Goal: Transaction & Acquisition: Purchase product/service

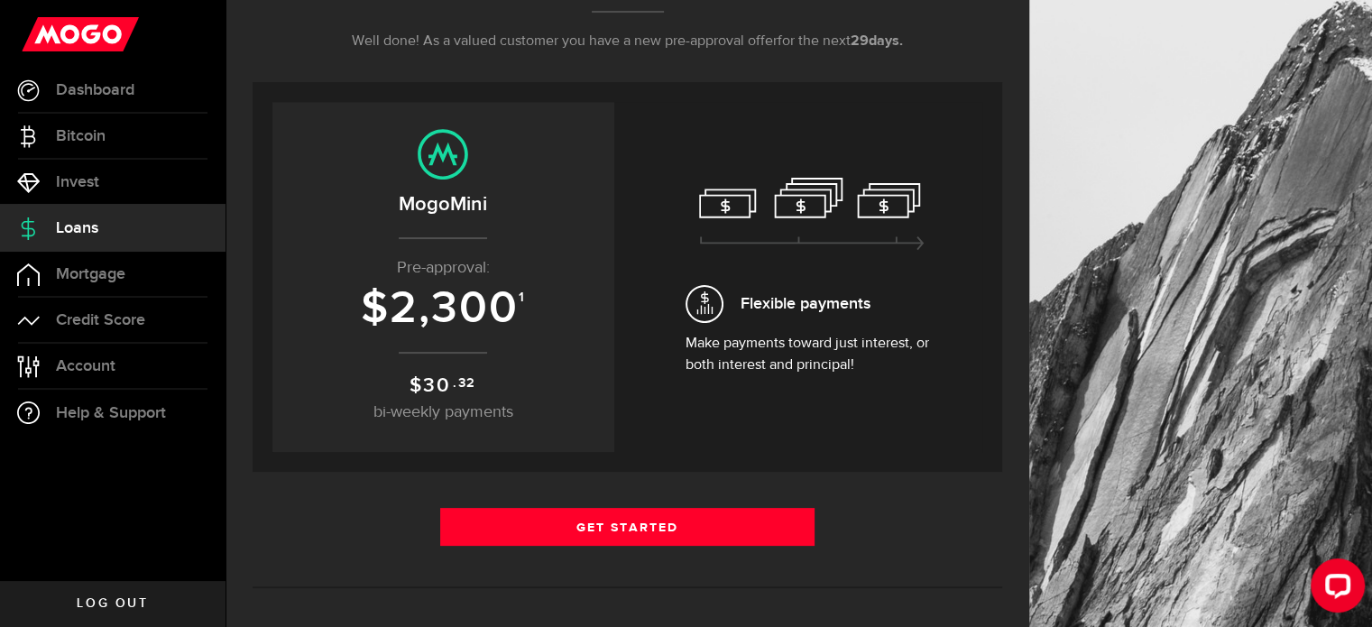
scroll to position [318, 0]
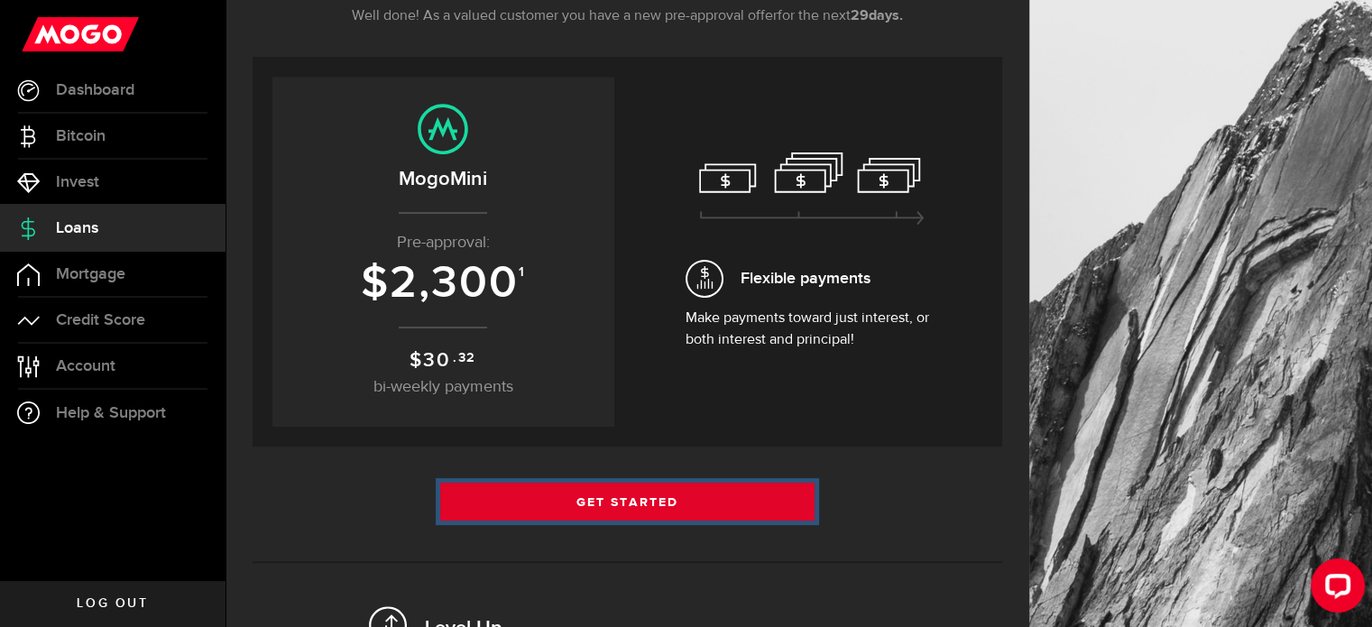
click at [594, 489] on link "Get Started" at bounding box center [627, 502] width 375 height 38
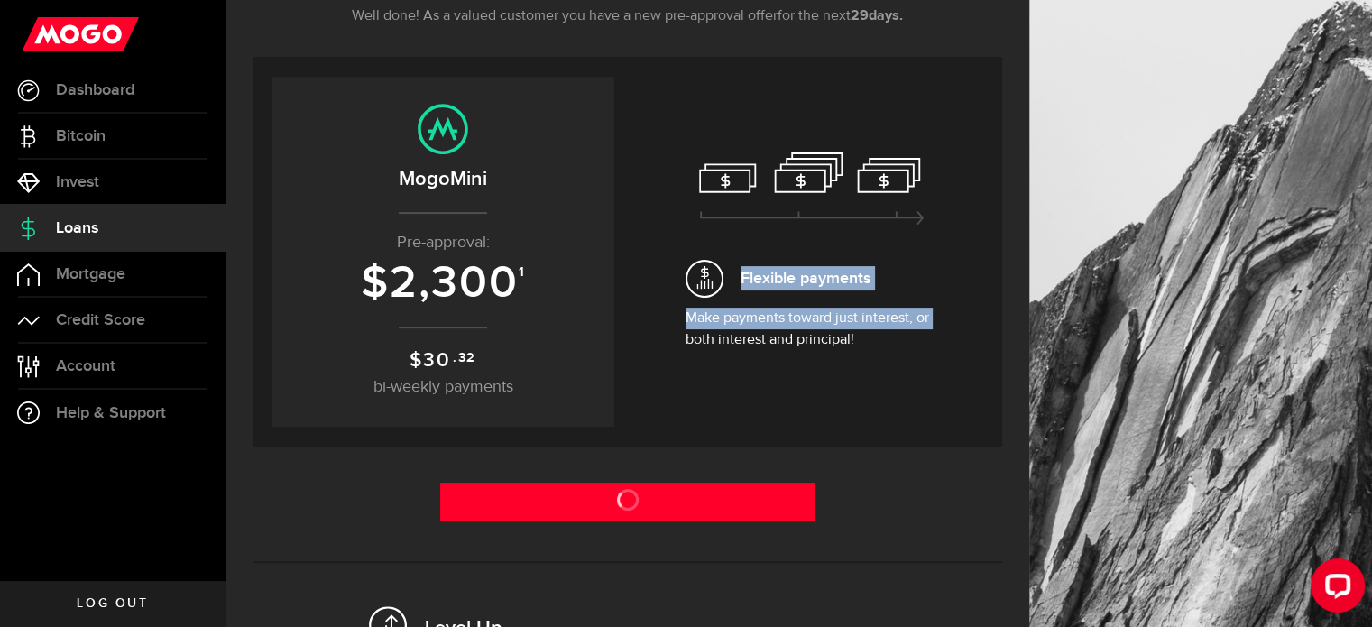
drag, startPoint x: 686, startPoint y: 379, endPoint x: 622, endPoint y: 439, distance: 87.4
click at [622, 439] on div "Personal loan Borrow up to $ 2,300 With rates starting from 34.37 % APR See wha…" at bounding box center [628, 251] width 750 height 389
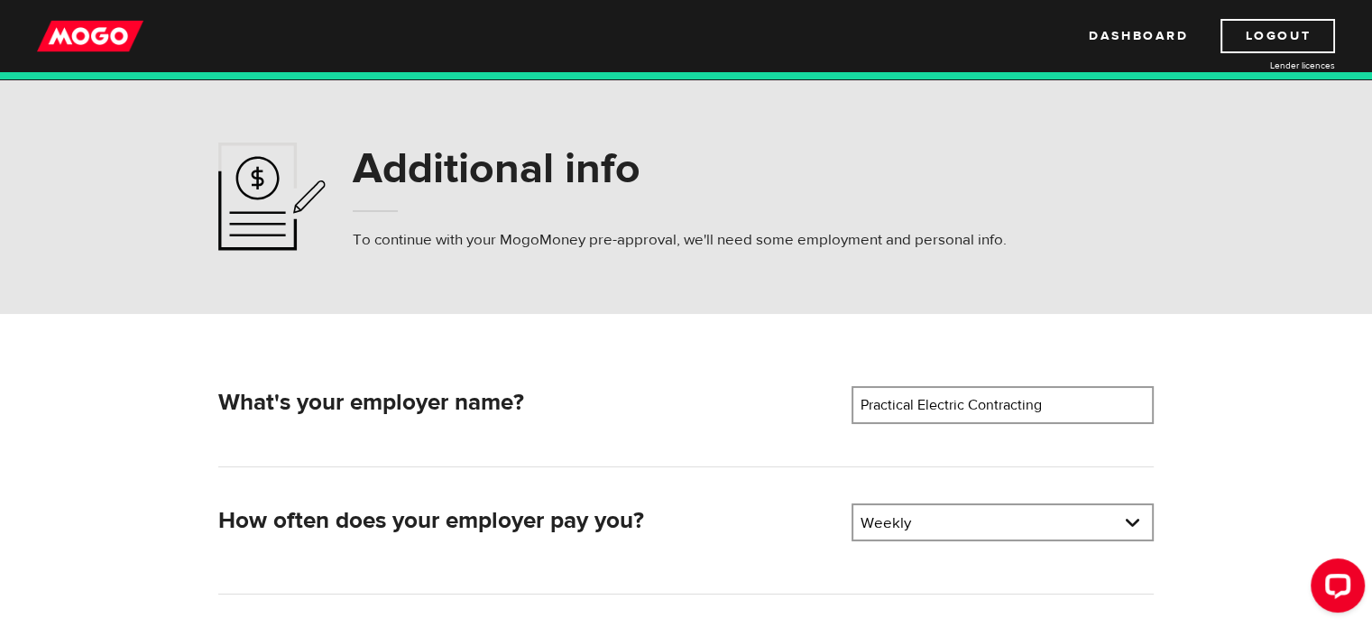
click at [779, 295] on div "Additional info To continue with your MogoMoney pre-approval, we'll need some e…" at bounding box center [686, 196] width 1372 height 235
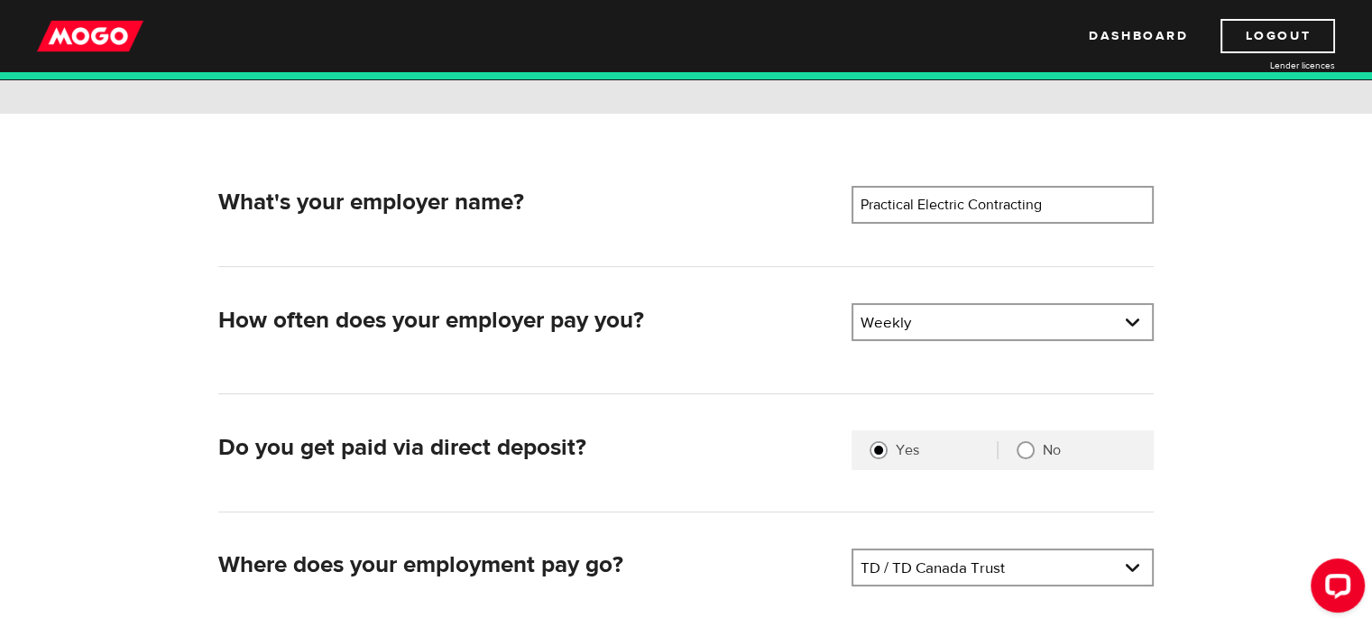
scroll to position [202, 0]
click at [1049, 329] on link at bounding box center [1002, 320] width 299 height 34
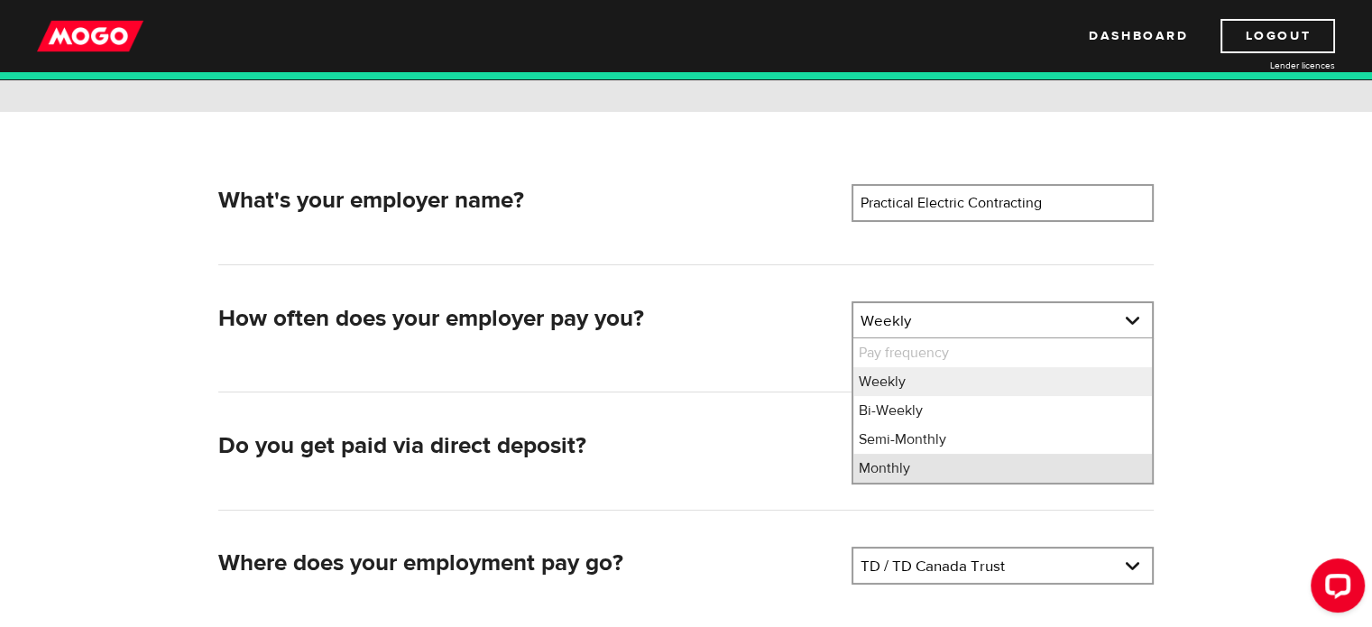
click at [956, 459] on li "Monthly" at bounding box center [1002, 468] width 299 height 29
select select "4"
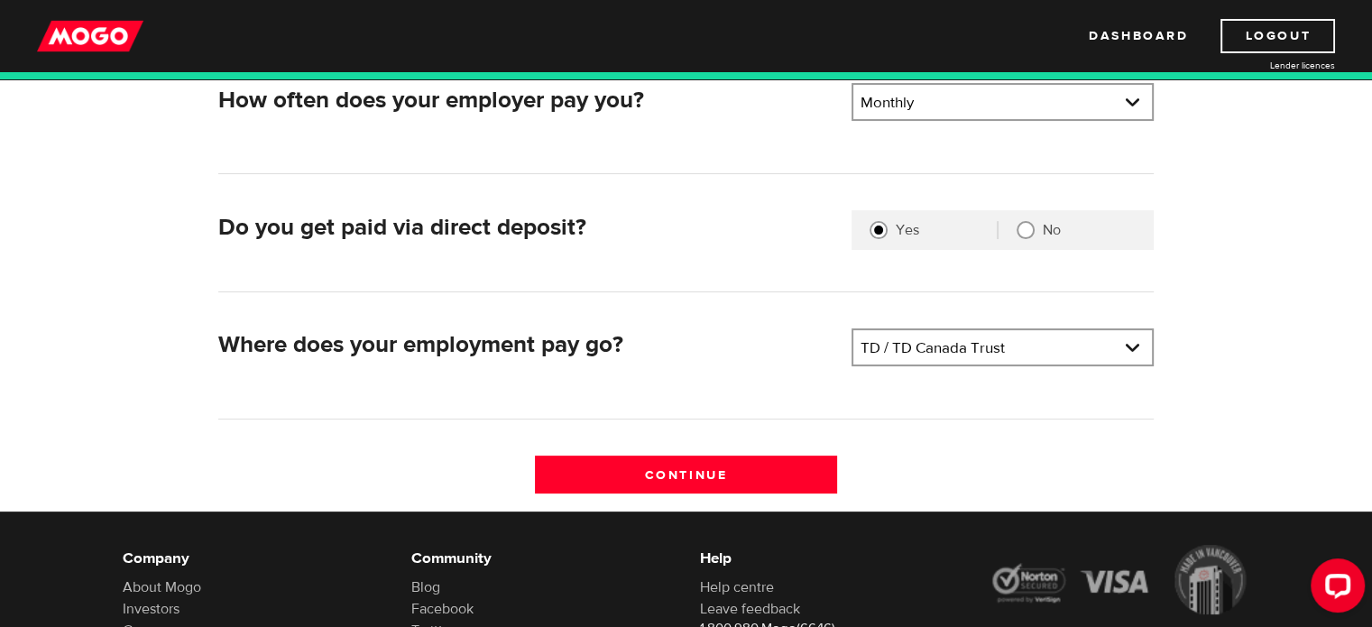
scroll to position [423, 0]
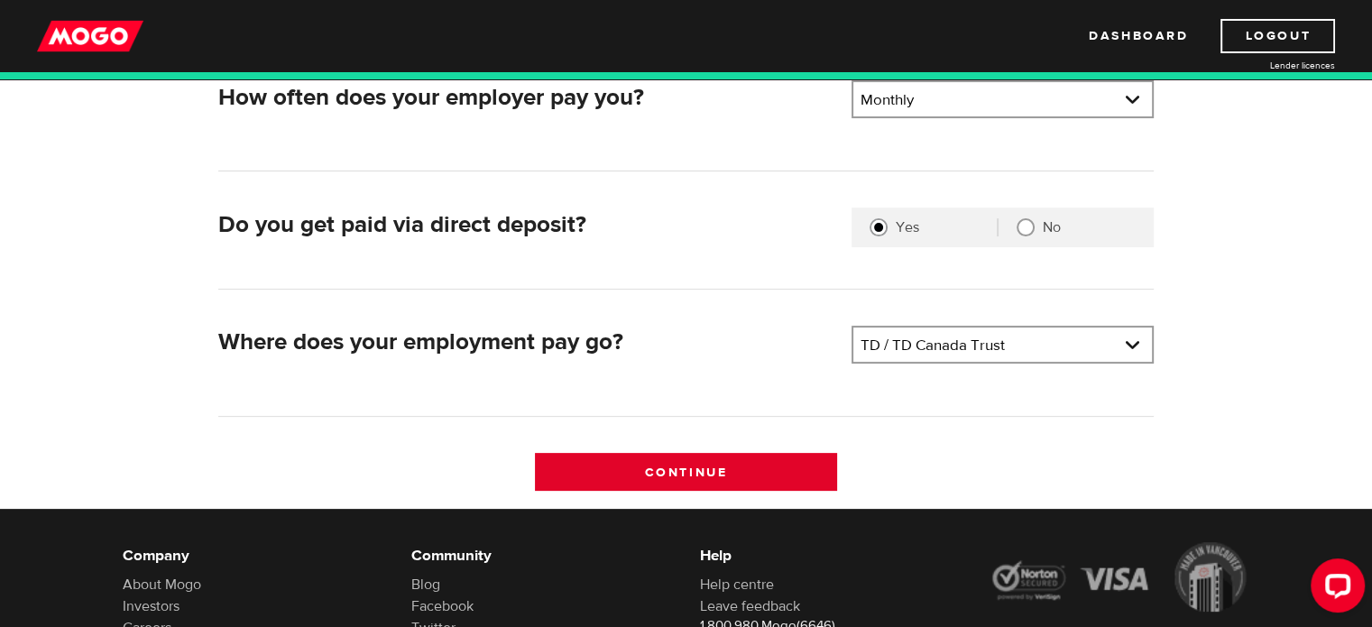
click at [667, 469] on input "Continue" at bounding box center [686, 472] width 302 height 38
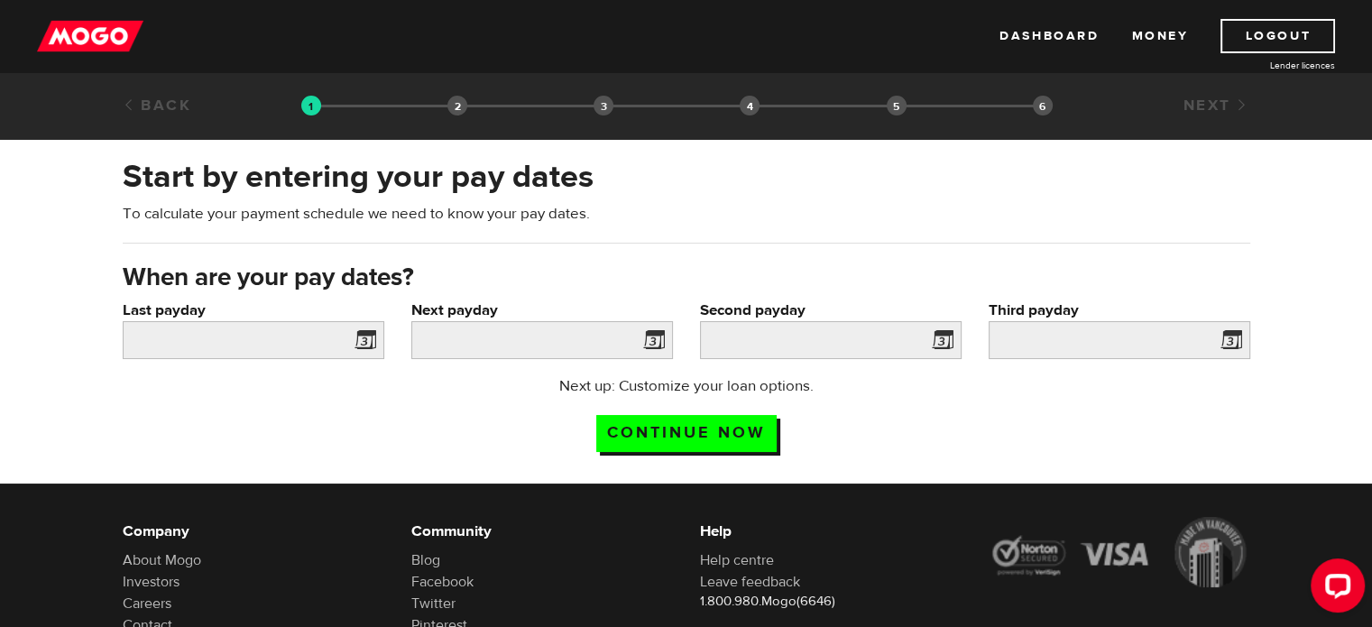
click at [419, 230] on div "Start by entering your pay dates To calculate your payment schedule we need to …" at bounding box center [686, 208] width 1155 height 106
